Goal: Find specific page/section: Find specific page/section

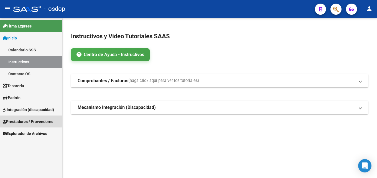
click at [16, 120] on span "Prestadores / Proveedores" at bounding box center [28, 121] width 50 height 6
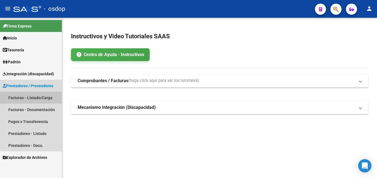
click at [29, 99] on link "Facturas - Listado/Carga" at bounding box center [31, 98] width 62 height 12
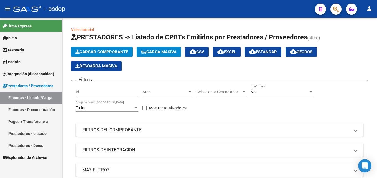
click at [48, 131] on link "Prestadores - Listado" at bounding box center [31, 133] width 62 height 12
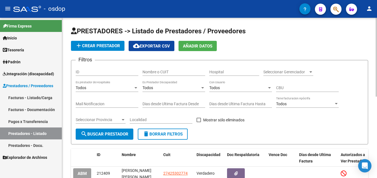
click at [148, 70] on input "Nombre o CUIT" at bounding box center [174, 72] width 63 height 5
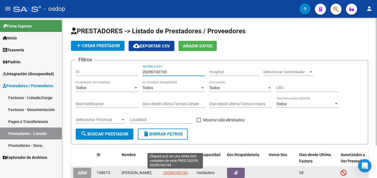
type input "20290743193"
click at [184, 173] on span "20290743193" at bounding box center [175, 172] width 24 height 4
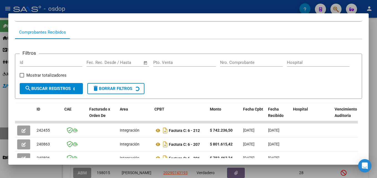
scroll to position [50, 0]
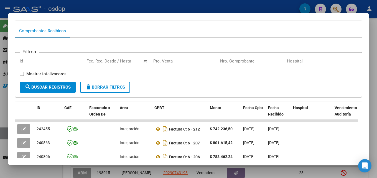
click at [377, 90] on div at bounding box center [188, 89] width 377 height 178
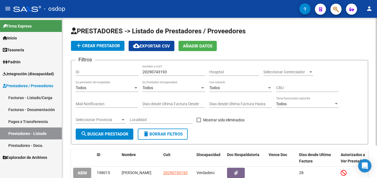
click at [183, 133] on span "delete Borrar Filtros" at bounding box center [163, 133] width 40 height 5
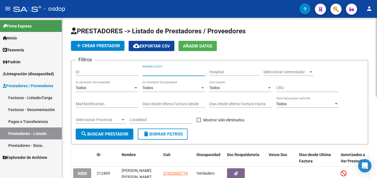
click at [166, 71] on input "Nombre o CUIT" at bounding box center [174, 72] width 63 height 5
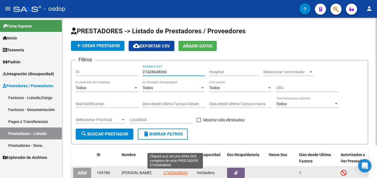
type input "27428448060"
click at [174, 174] on span "27428448060" at bounding box center [175, 172] width 24 height 4
type textarea "27428448060"
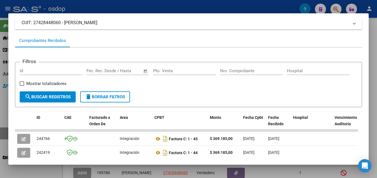
scroll to position [54, 0]
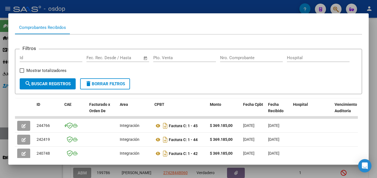
click at [374, 52] on div at bounding box center [188, 89] width 377 height 178
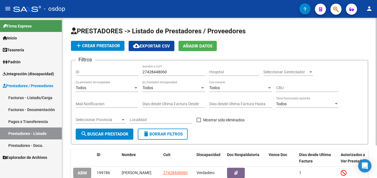
click at [163, 137] on button "delete Borrar Filtros" at bounding box center [163, 133] width 50 height 11
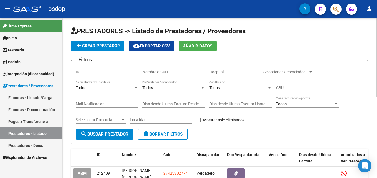
click at [166, 73] on input "Nombre o CUIT" at bounding box center [174, 72] width 63 height 5
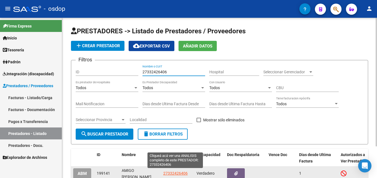
type input "27332426406"
click at [176, 171] on span "27332426406" at bounding box center [175, 173] width 24 height 4
type textarea "27332426406"
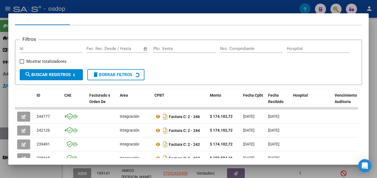
scroll to position [97, 0]
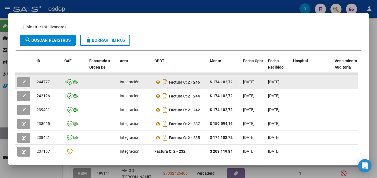
click at [23, 84] on icon "button" at bounding box center [24, 82] width 4 height 4
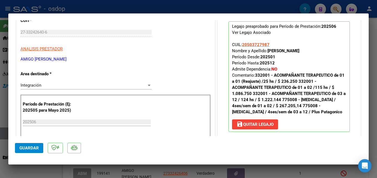
scroll to position [72, 0]
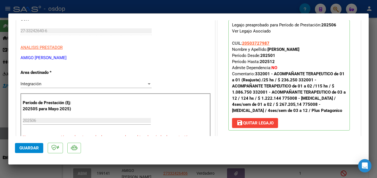
click at [377, 86] on div at bounding box center [188, 89] width 377 height 178
type input "$ 0,00"
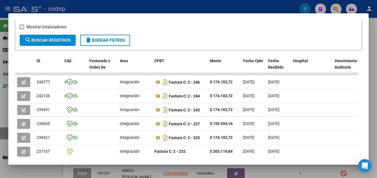
click at [377, 98] on div at bounding box center [188, 89] width 377 height 178
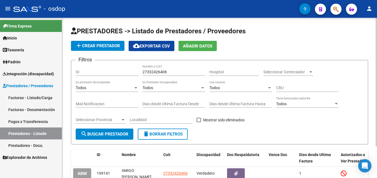
click at [171, 135] on span "delete Borrar Filtros" at bounding box center [163, 133] width 40 height 5
click at [157, 74] on input "Nombre o CUIT" at bounding box center [174, 72] width 63 height 5
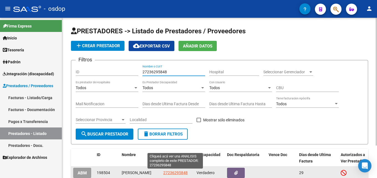
type input "27236295848"
click at [166, 173] on span "27236295848" at bounding box center [175, 172] width 24 height 4
type textarea "27236295848"
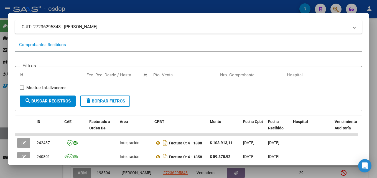
scroll to position [38, 0]
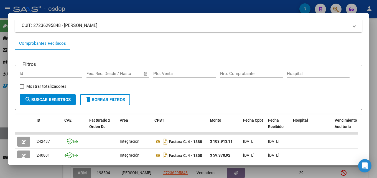
click at [377, 89] on div at bounding box center [188, 89] width 377 height 178
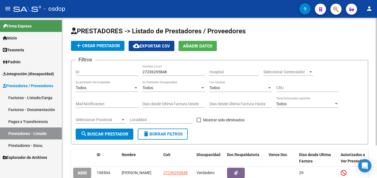
click at [168, 135] on span "delete Borrar Filtros" at bounding box center [163, 133] width 40 height 5
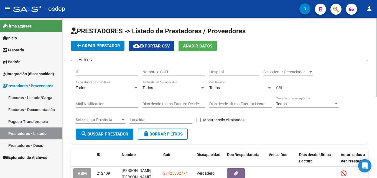
click at [159, 70] on input "Nombre o CUIT" at bounding box center [174, 72] width 63 height 5
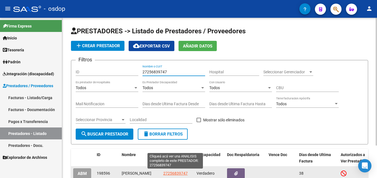
type input "27256839747"
click at [176, 173] on span "27256839747" at bounding box center [175, 173] width 24 height 4
type textarea "27256839747"
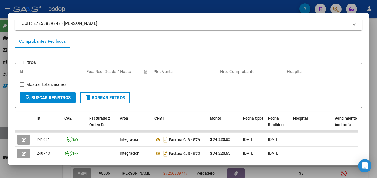
scroll to position [50, 0]
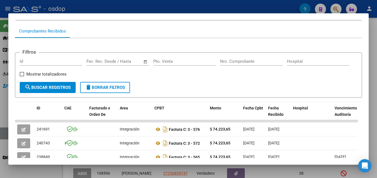
click at [377, 95] on div at bounding box center [188, 89] width 377 height 178
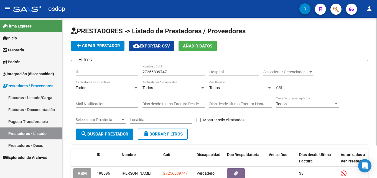
click at [163, 134] on span "delete Borrar Filtros" at bounding box center [163, 133] width 40 height 5
